Goal: Obtain resource: Obtain resource

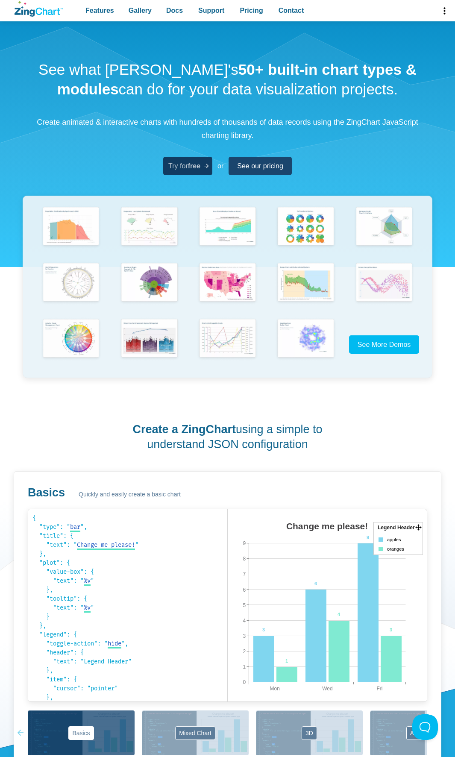
click at [194, 164] on strong "free" at bounding box center [194, 165] width 12 height 7
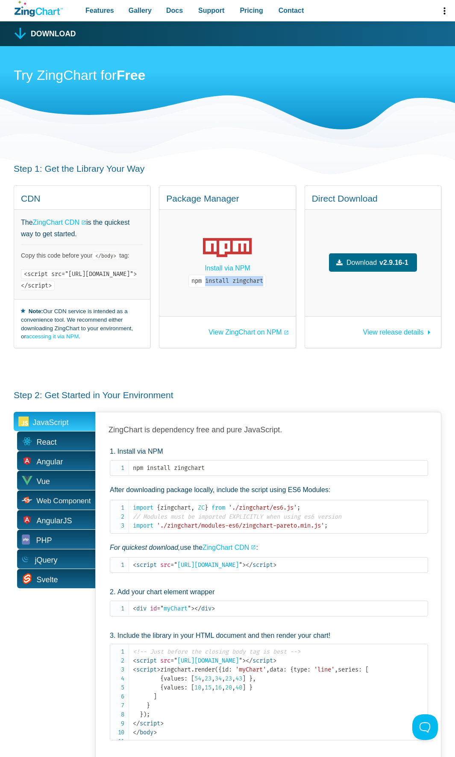
drag, startPoint x: 306, startPoint y: 277, endPoint x: 247, endPoint y: 279, distance: 58.5
click at [247, 279] on code "npm install zingchart" at bounding box center [227, 281] width 78 height 13
copy code "install zingchart"
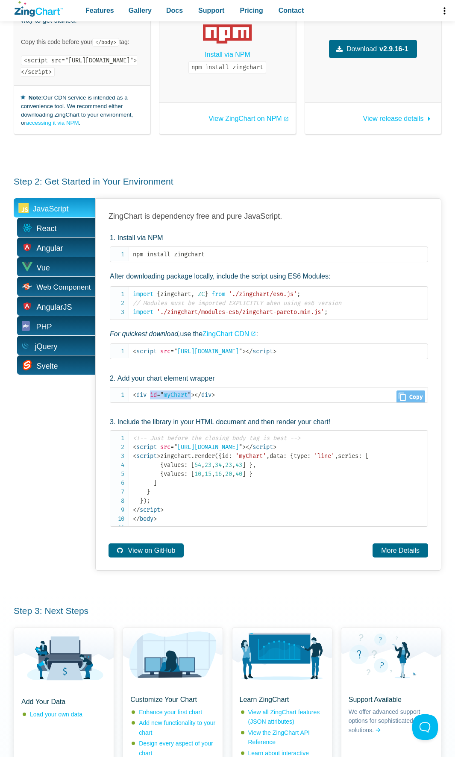
scroll to position [1, 0]
drag, startPoint x: 193, startPoint y: 386, endPoint x: 152, endPoint y: 387, distance: 41.4
click at [152, 390] on span "< div id = " myChart " >" at bounding box center [164, 393] width 62 height 7
copy span "id = " myChart ""
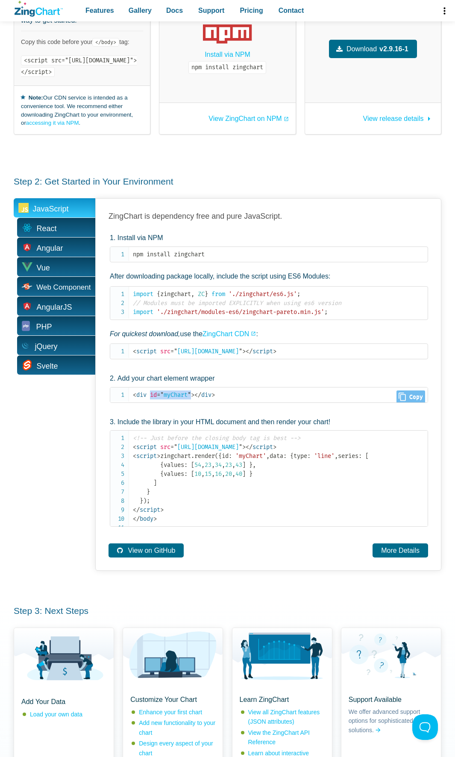
click at [181, 391] on span "= " myChart "" at bounding box center [174, 394] width 34 height 7
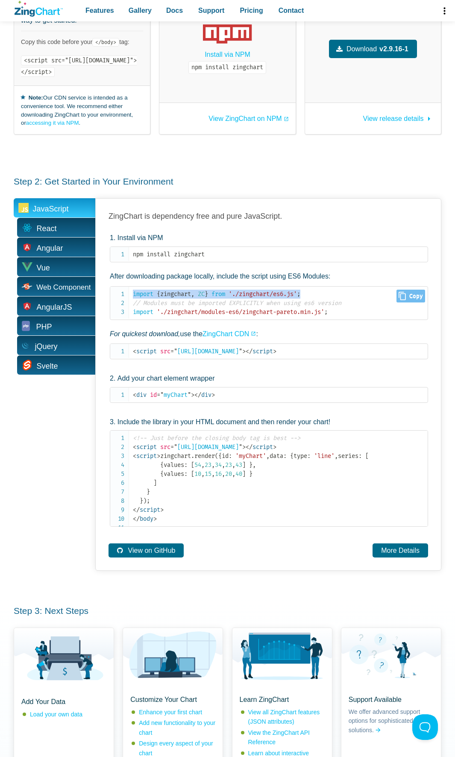
drag, startPoint x: 319, startPoint y: 284, endPoint x: 129, endPoint y: 283, distance: 189.6
click at [129, 286] on pre "import { zingchart , ZC } from './zingchart/es6.js' ; // Modules must be import…" at bounding box center [269, 303] width 318 height 34
copy code "import { zingchart , ZC } from './zingchart/es6.js' ;"
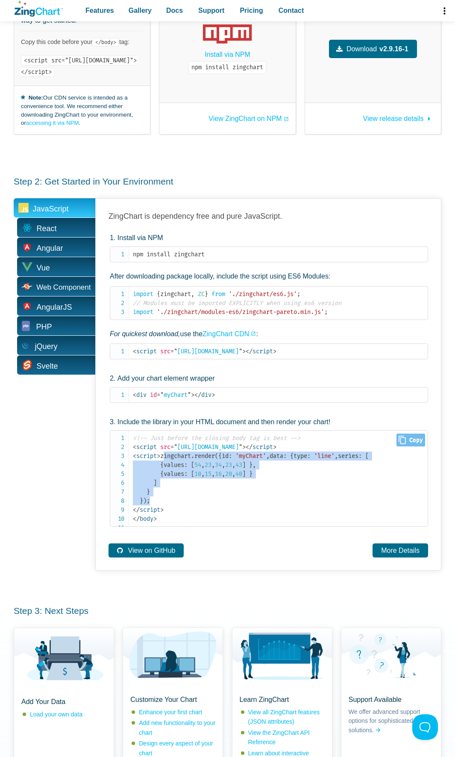
drag, startPoint x: 155, startPoint y: 536, endPoint x: 129, endPoint y: 456, distance: 85.0
click at [129, 456] on pre "<!-- Just before the closing body tag is best --> < script src = " https://cdn.…" at bounding box center [269, 478] width 318 height 97
copy span "zingchart . render ( { id : 'myChart' , data : { type : 'line' , series : [ { v…"
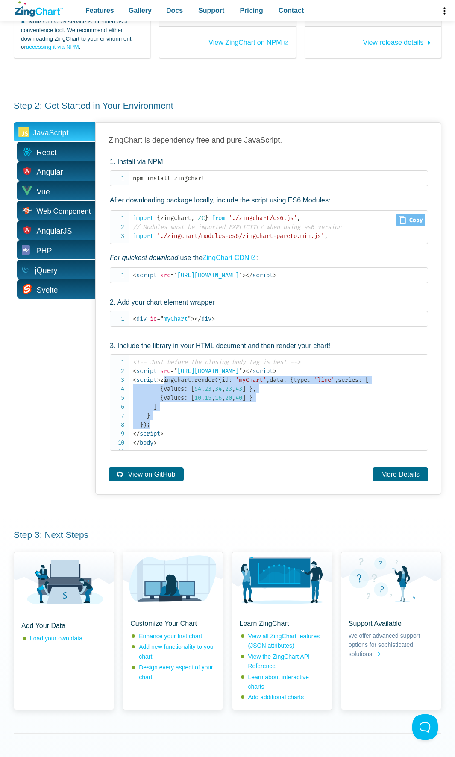
scroll to position [299, 0]
